Goal: Task Accomplishment & Management: Manage account settings

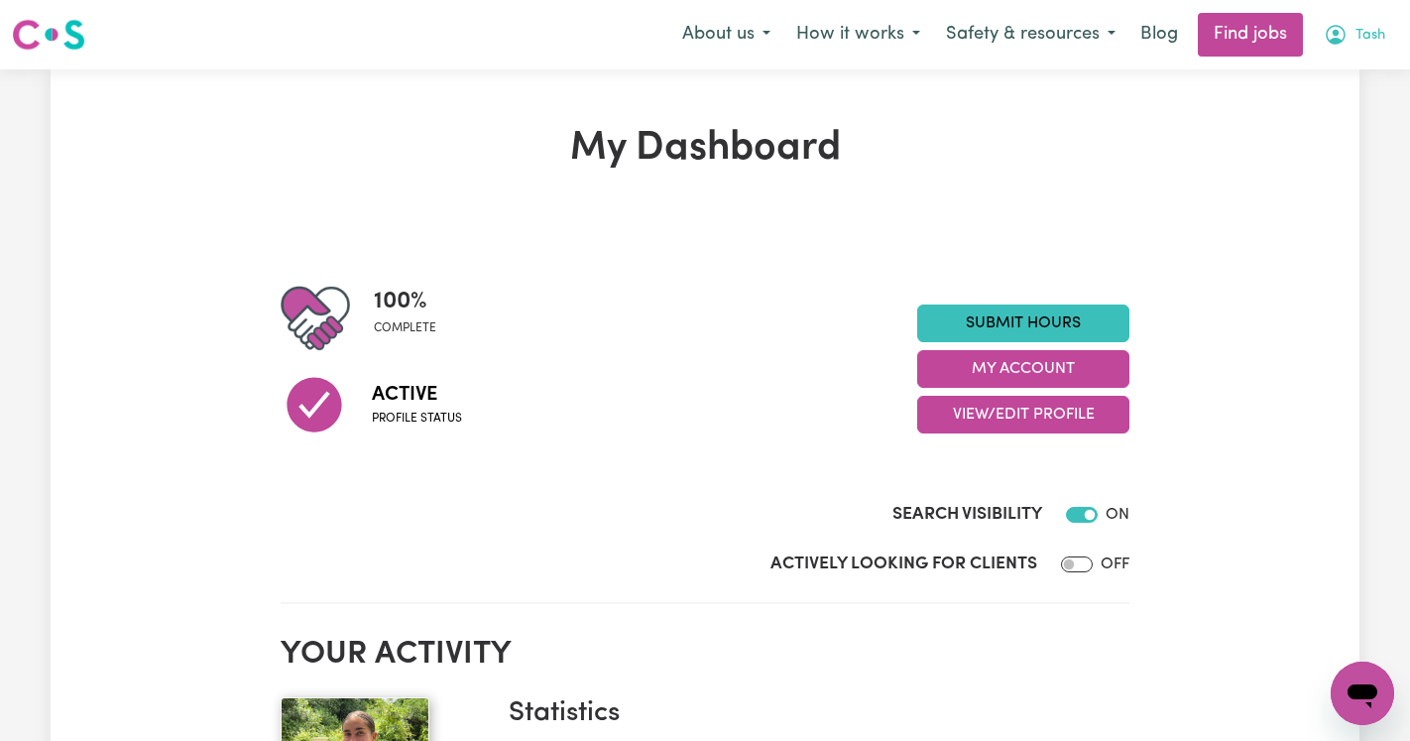
click at [1346, 32] on icon "My Account" at bounding box center [1336, 35] width 24 height 24
click at [1315, 81] on link "My Account" at bounding box center [1319, 78] width 157 height 38
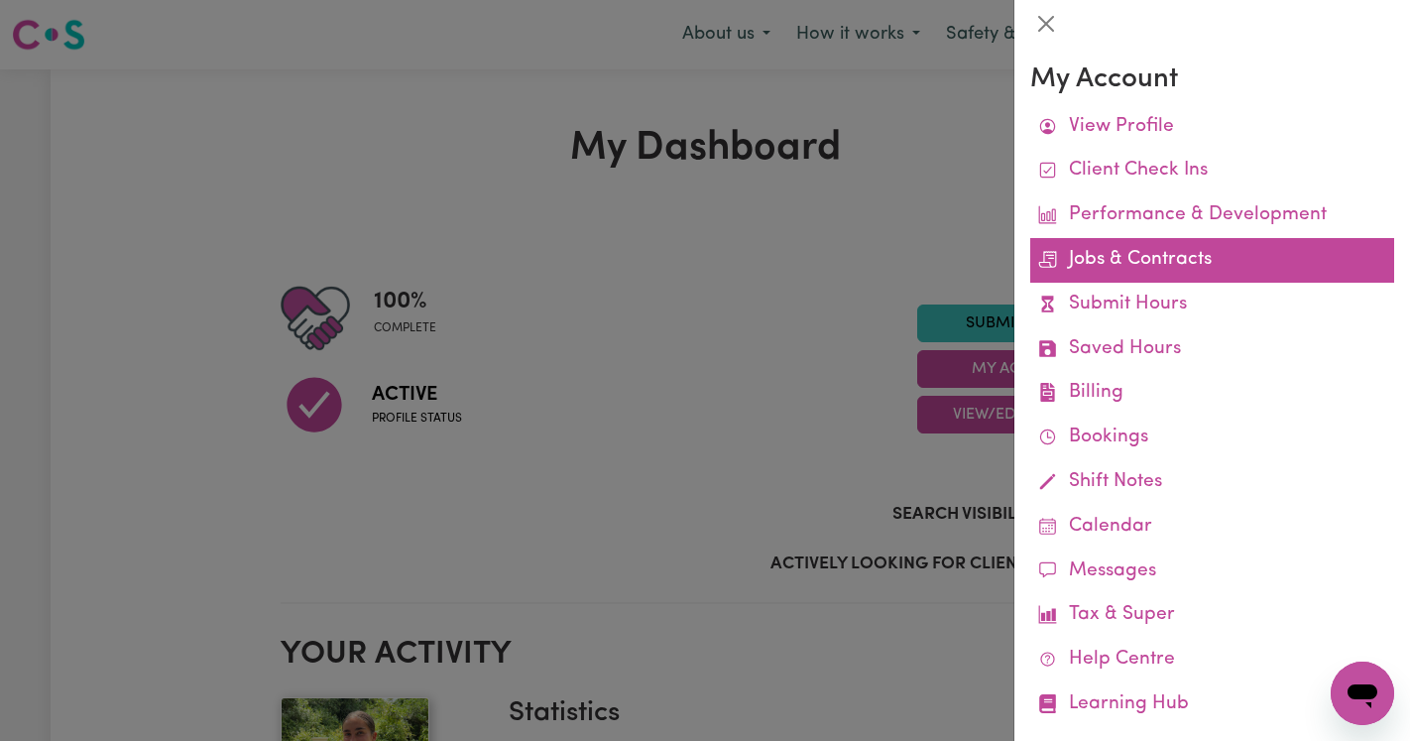
click at [1134, 260] on link "Jobs & Contracts" at bounding box center [1213, 260] width 364 height 45
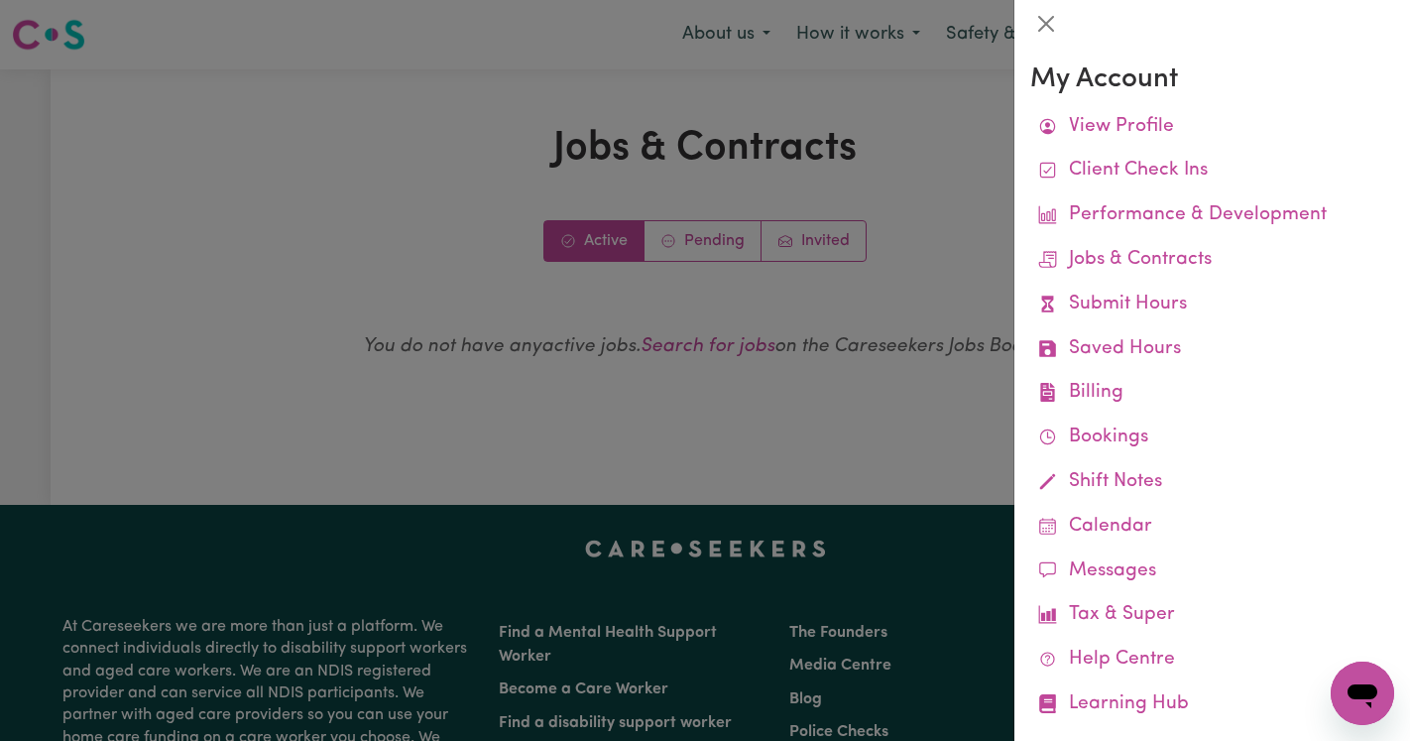
click at [864, 185] on div at bounding box center [705, 370] width 1410 height 741
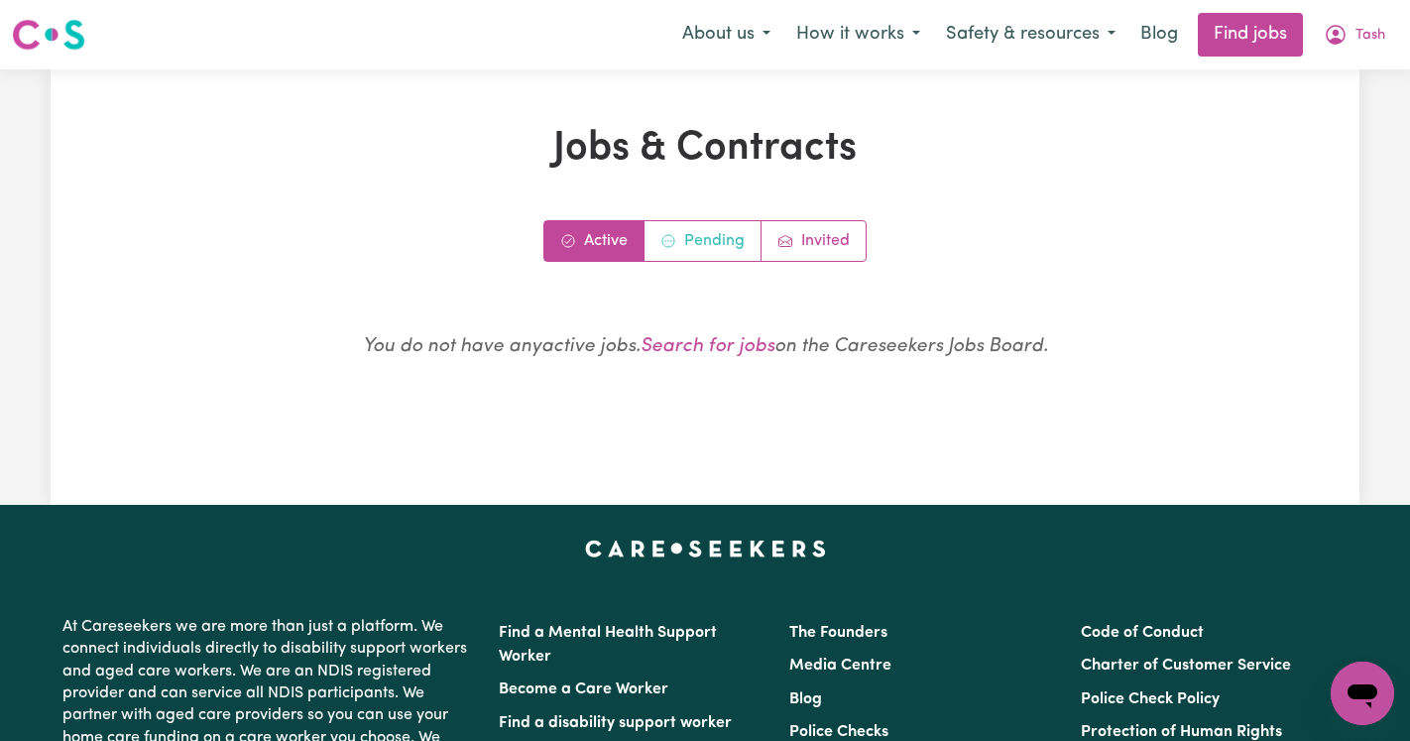
click at [708, 231] on link "Pending" at bounding box center [703, 241] width 117 height 40
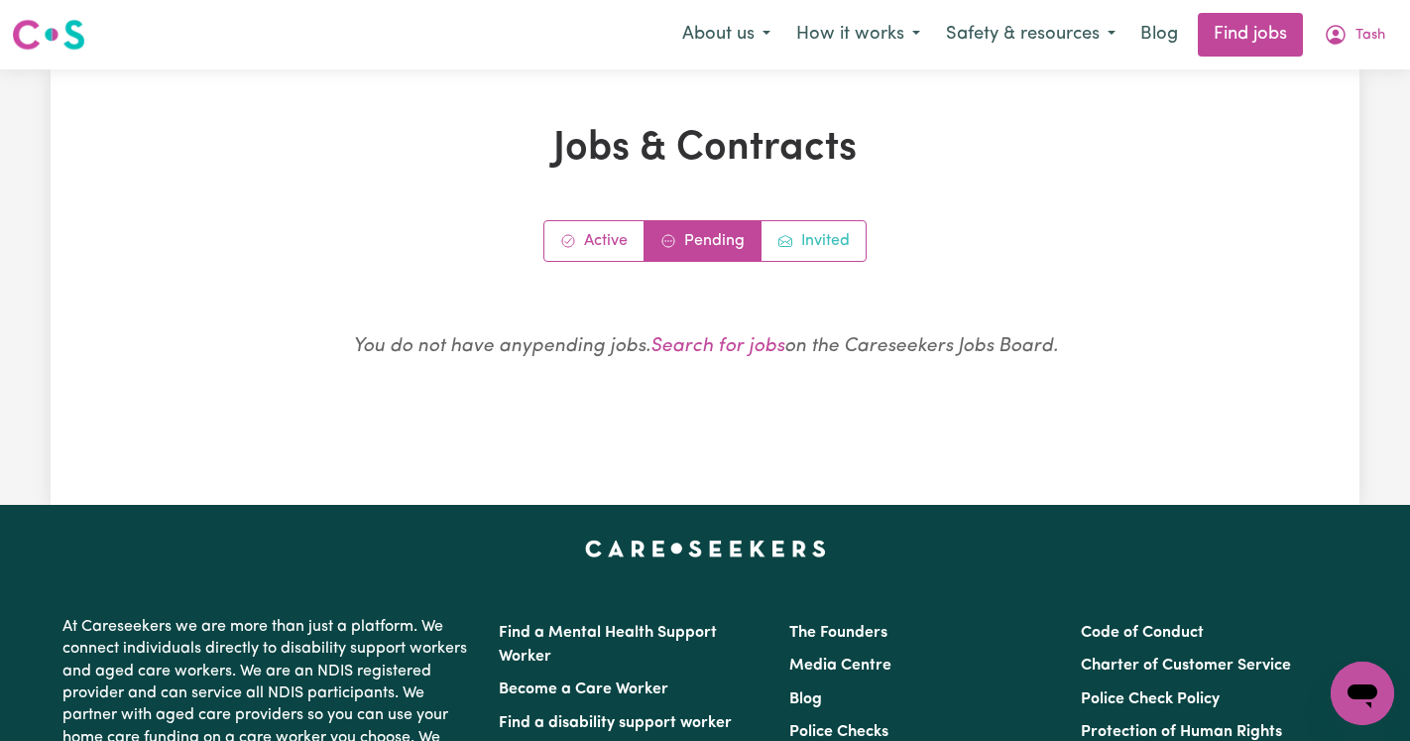
click at [808, 233] on link "Invited" at bounding box center [814, 241] width 104 height 40
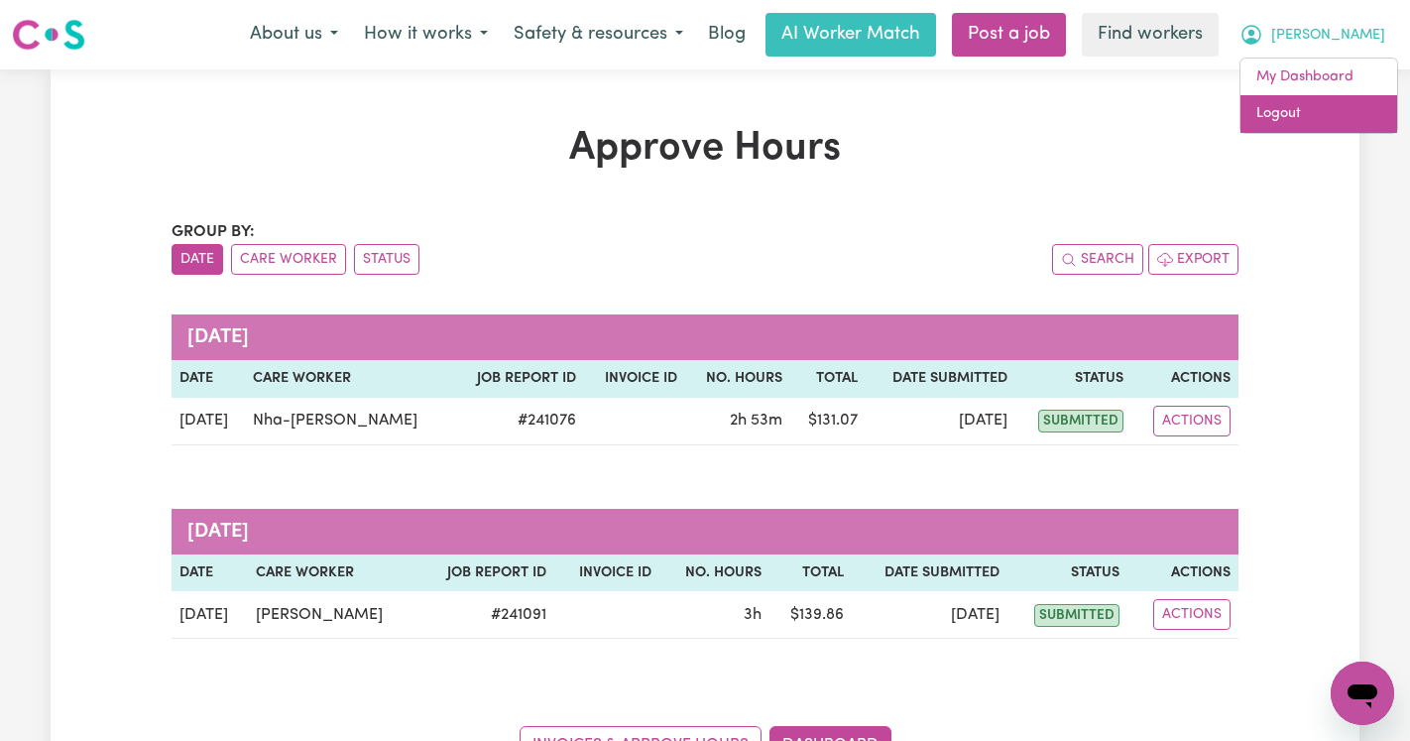
click at [1322, 117] on link "Logout" at bounding box center [1319, 114] width 157 height 38
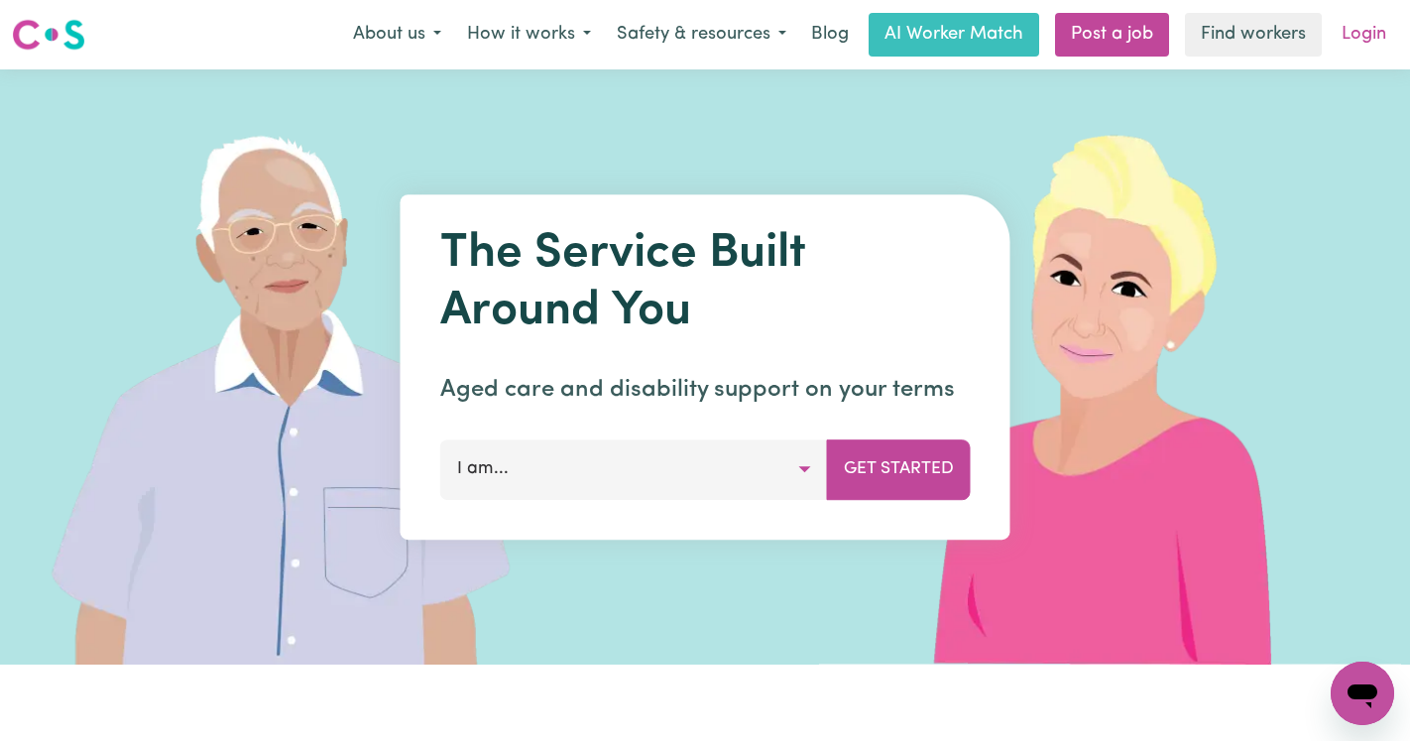
click at [1368, 35] on link "Login" at bounding box center [1364, 35] width 68 height 44
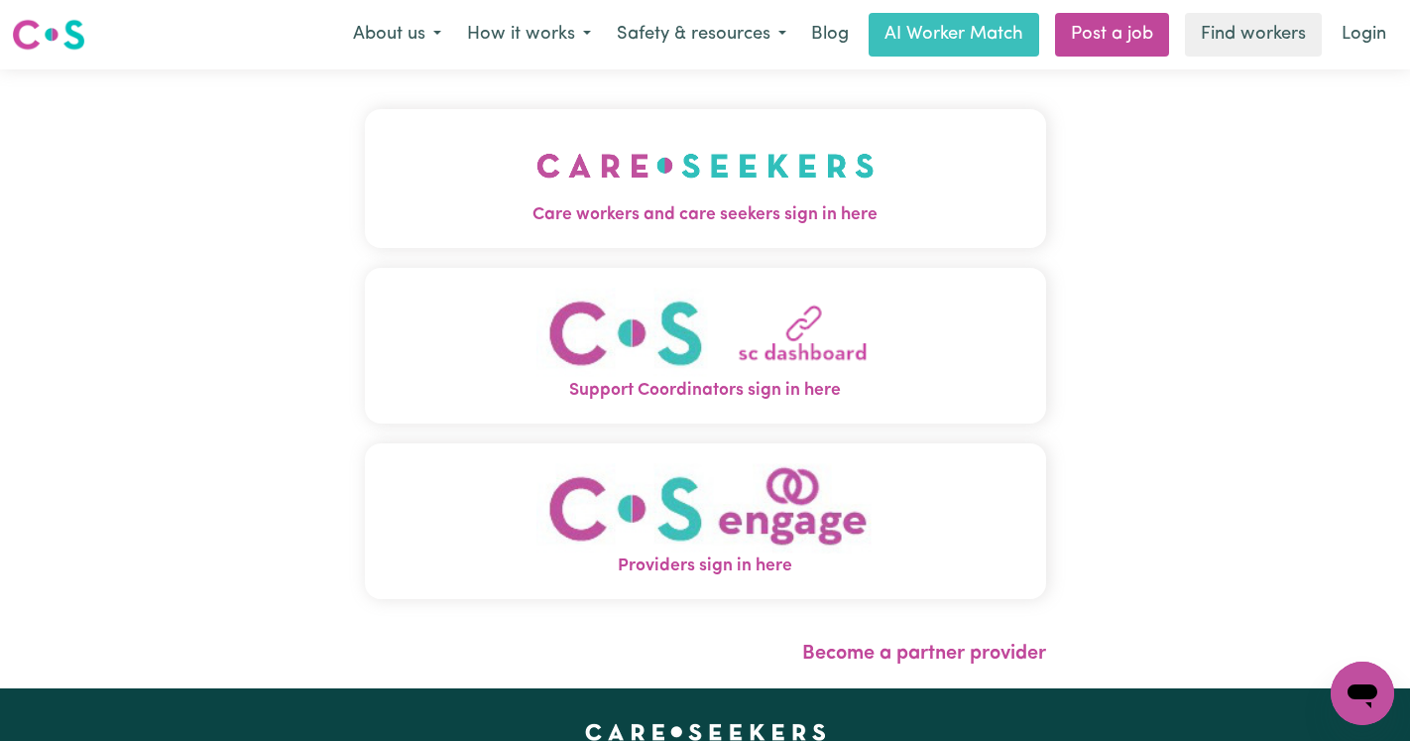
click at [816, 202] on span "Care workers and care seekers sign in here" at bounding box center [705, 215] width 681 height 26
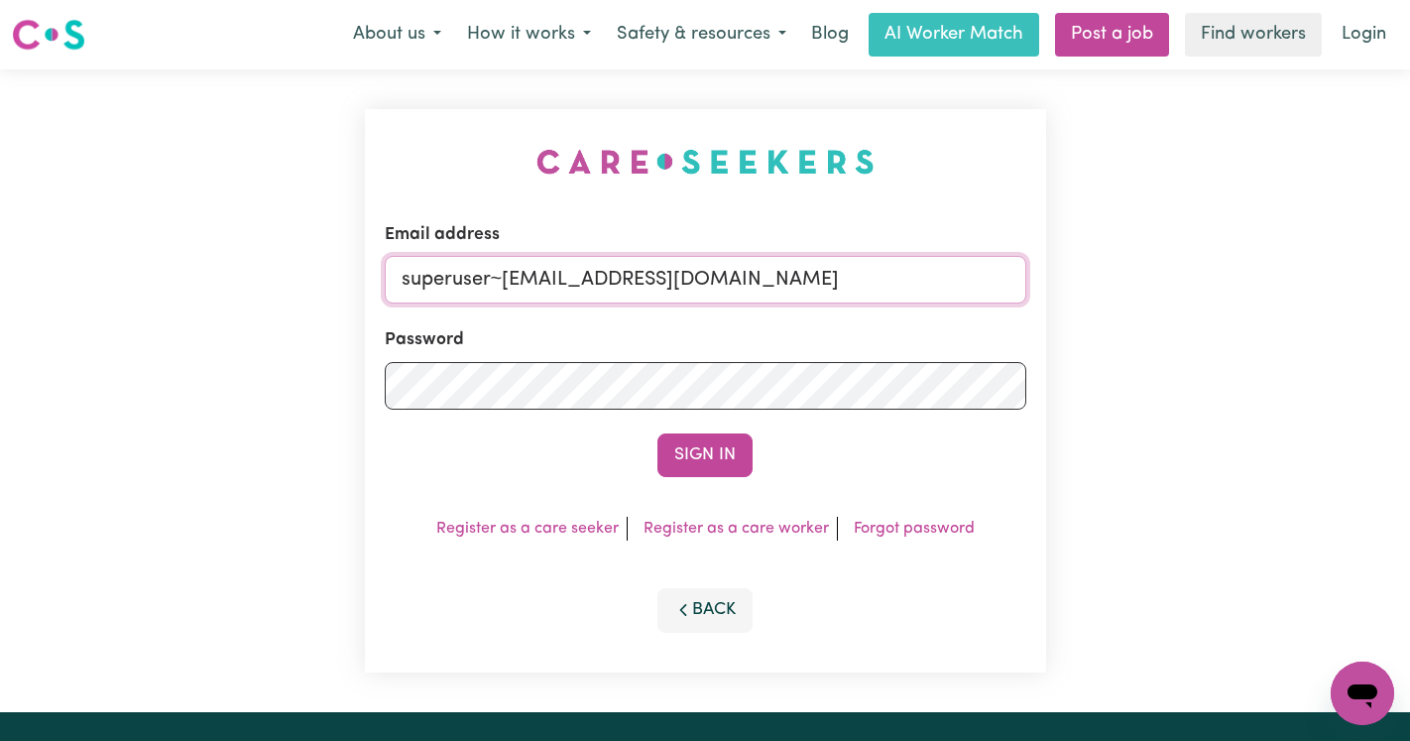
drag, startPoint x: 885, startPoint y: 285, endPoint x: 510, endPoint y: 278, distance: 375.0
click at [510, 278] on input "superuser~[EMAIL_ADDRESS][DOMAIN_NAME]" at bounding box center [706, 280] width 642 height 48
type input "[EMAIL_ADDRESS][DOMAIN_NAME]"
click at [658, 433] on button "Sign In" at bounding box center [705, 455] width 95 height 44
